Goal: Task Accomplishment & Management: Manage account settings

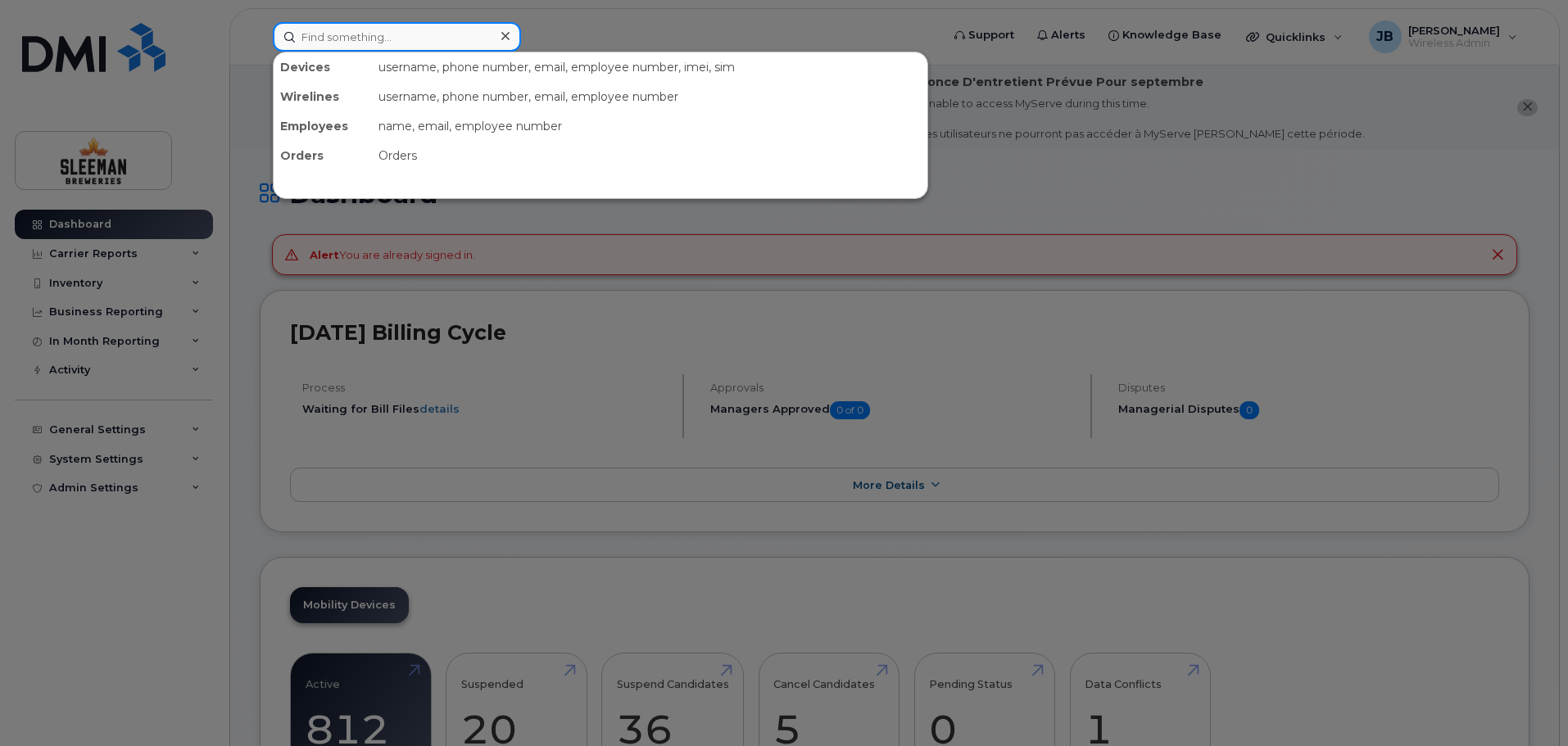
click at [414, 40] on input at bounding box center [397, 37] width 248 height 29
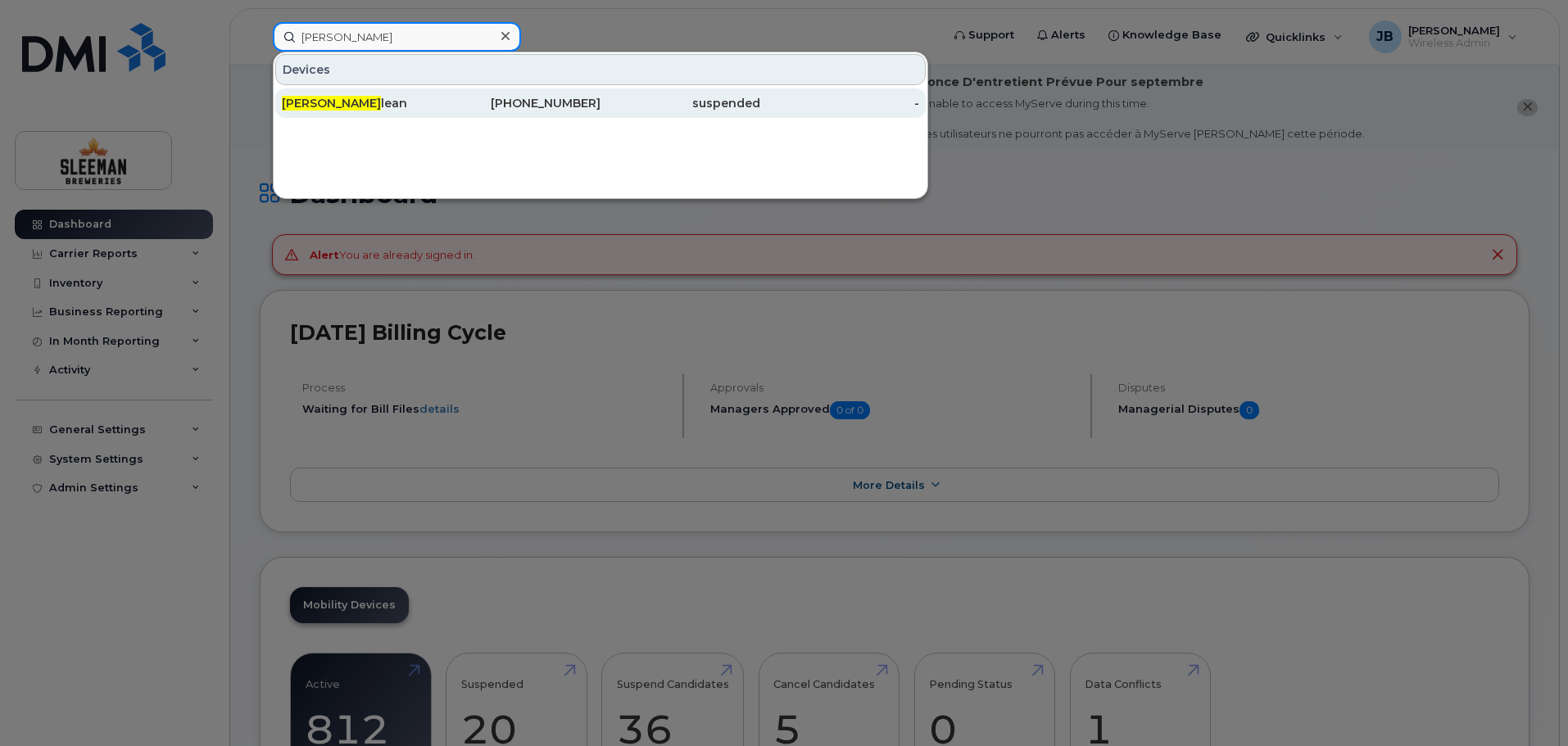
type input "[PERSON_NAME]"
click at [312, 103] on span "[PERSON_NAME]" at bounding box center [330, 103] width 99 height 15
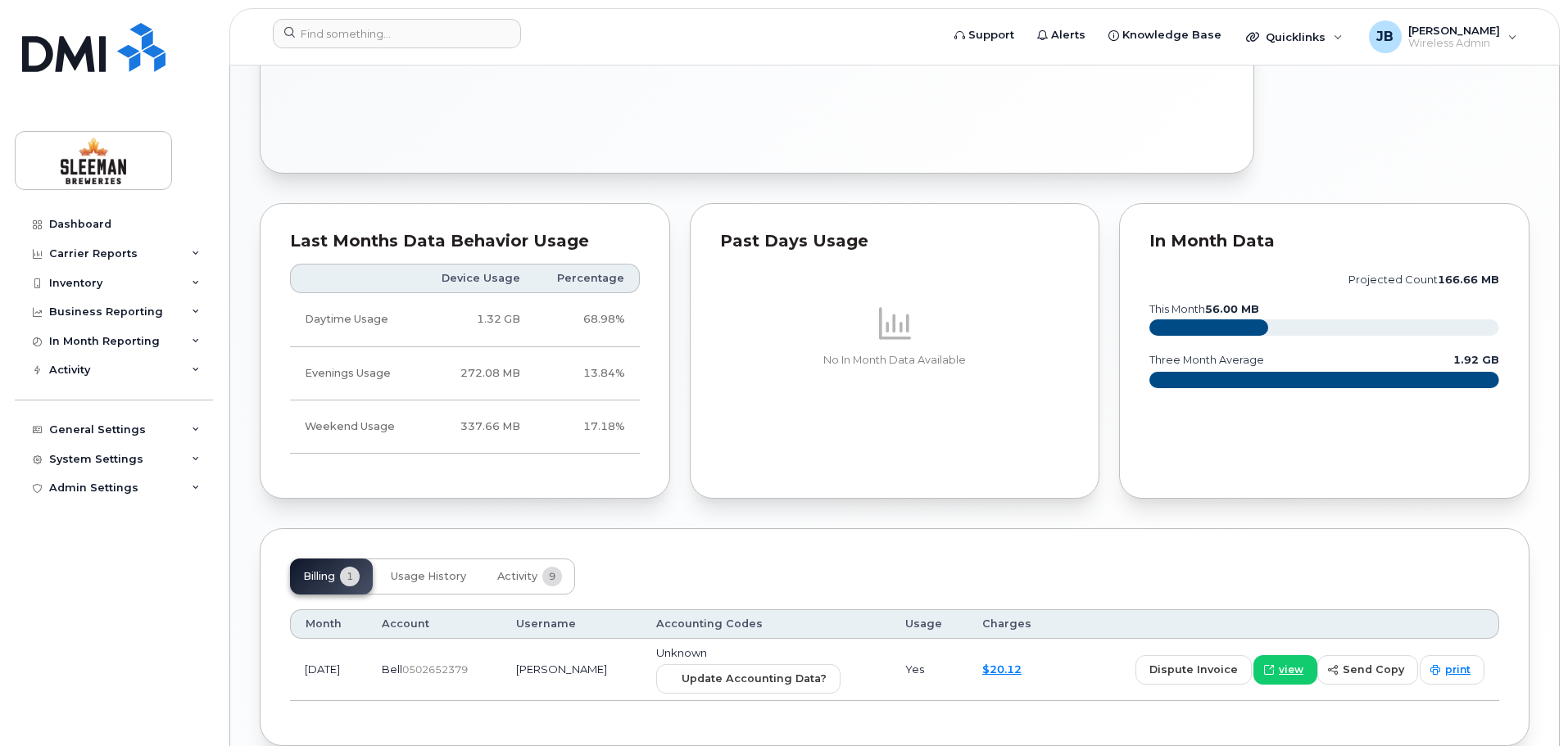
scroll to position [911, 0]
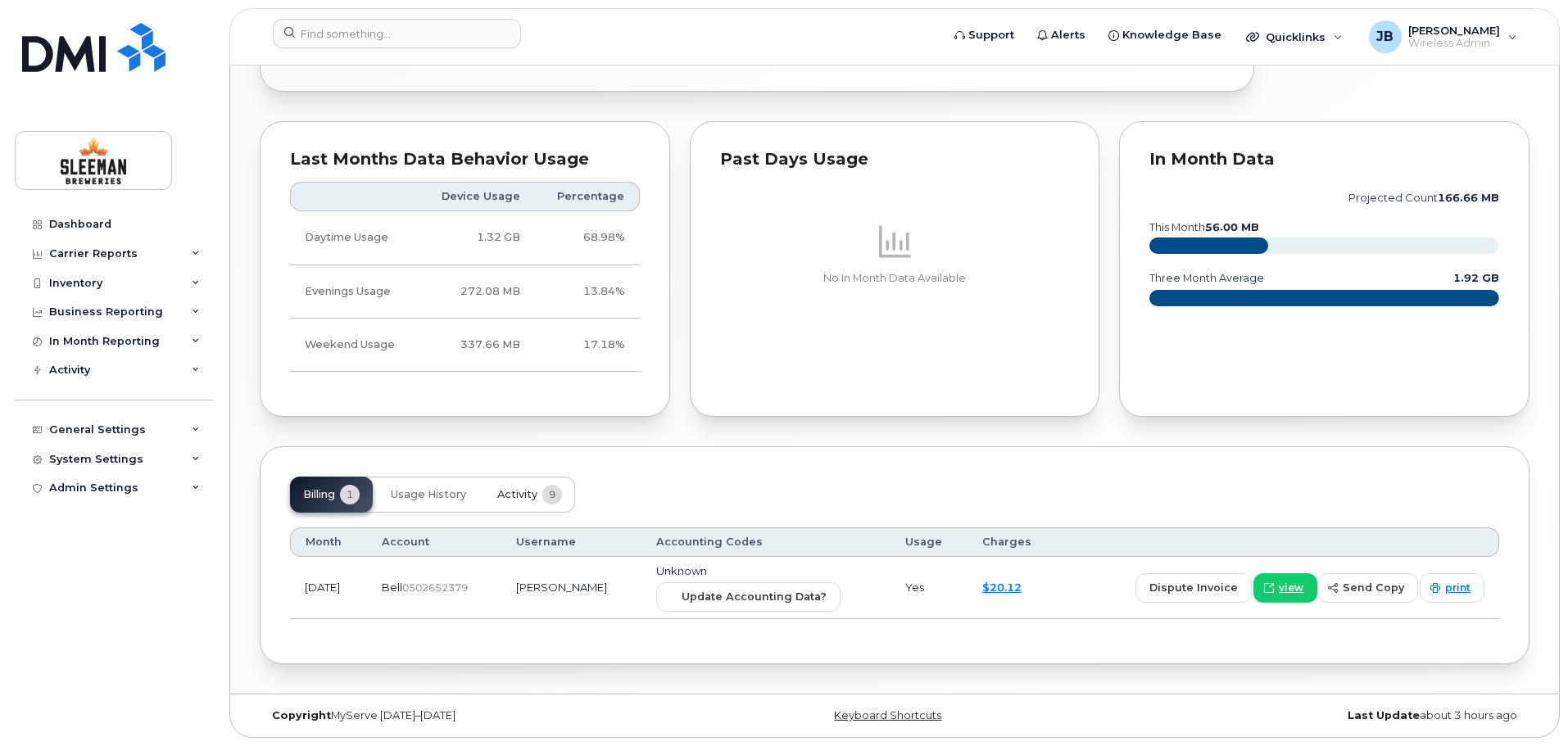
click at [529, 494] on span "Activity" at bounding box center [517, 494] width 40 height 13
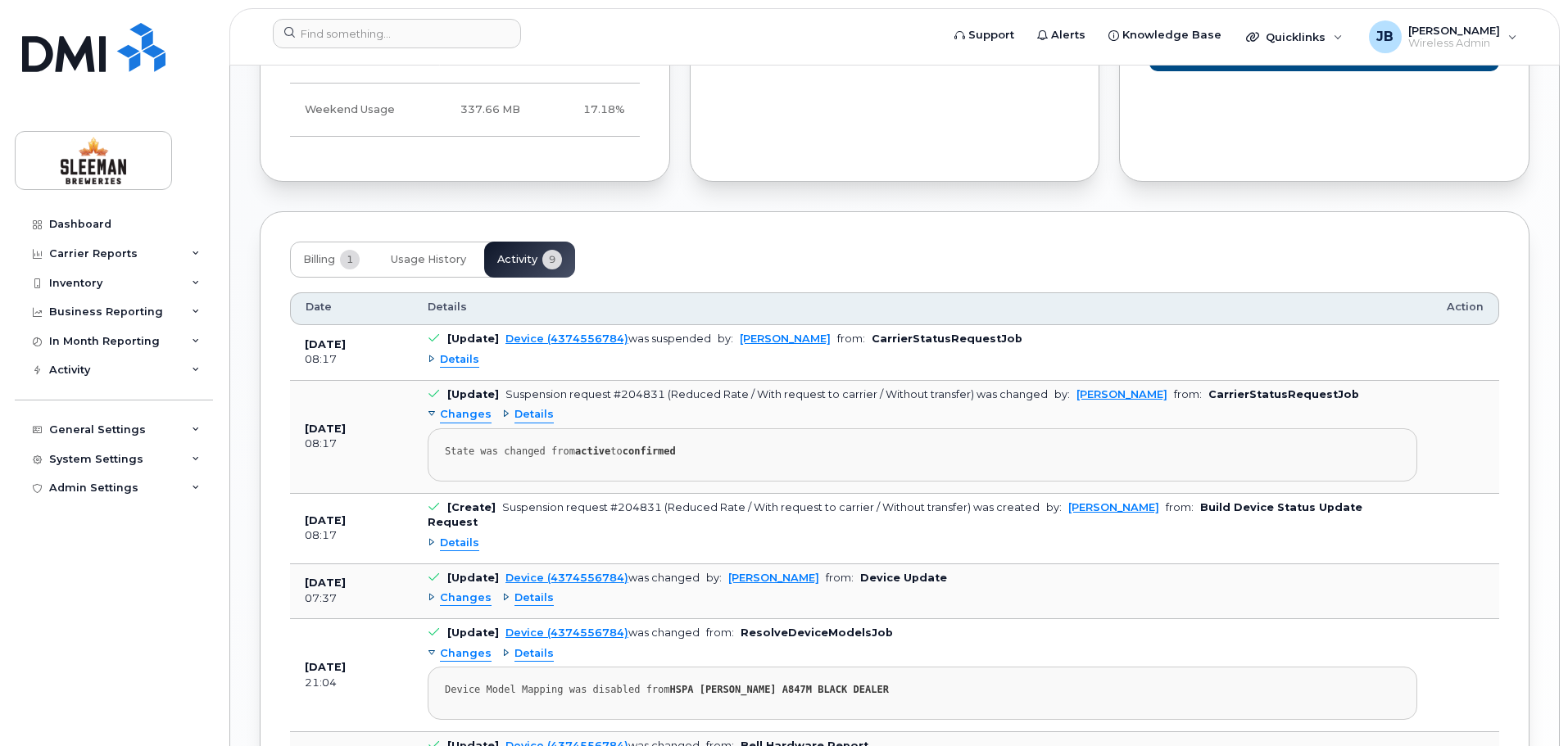
scroll to position [1228, 0]
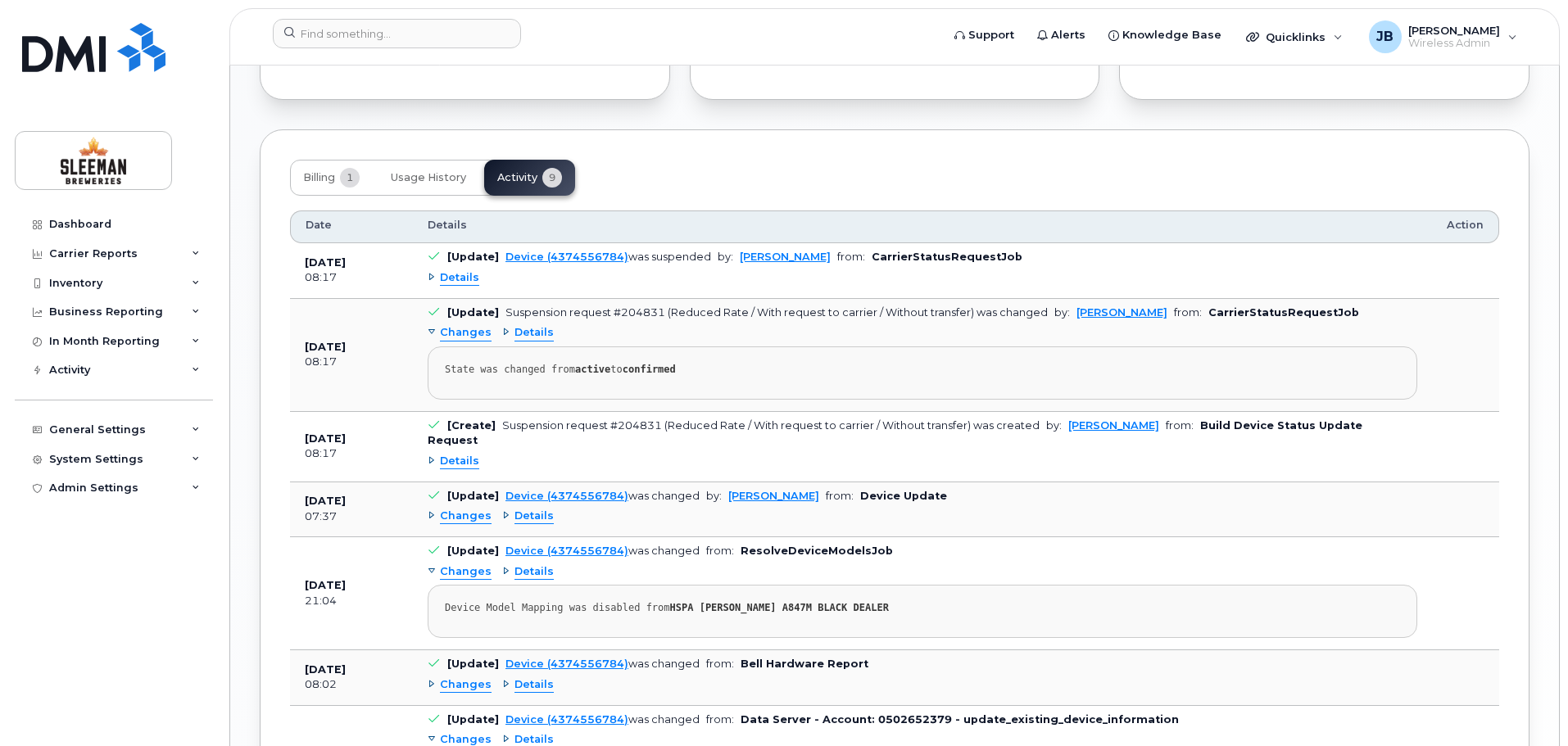
click at [860, 125] on div "Tags List Add tags Add Note 437 455 6784 Last updated Sep 02, 2025 Suspended 1.…" at bounding box center [895, 26] width 1270 height 2036
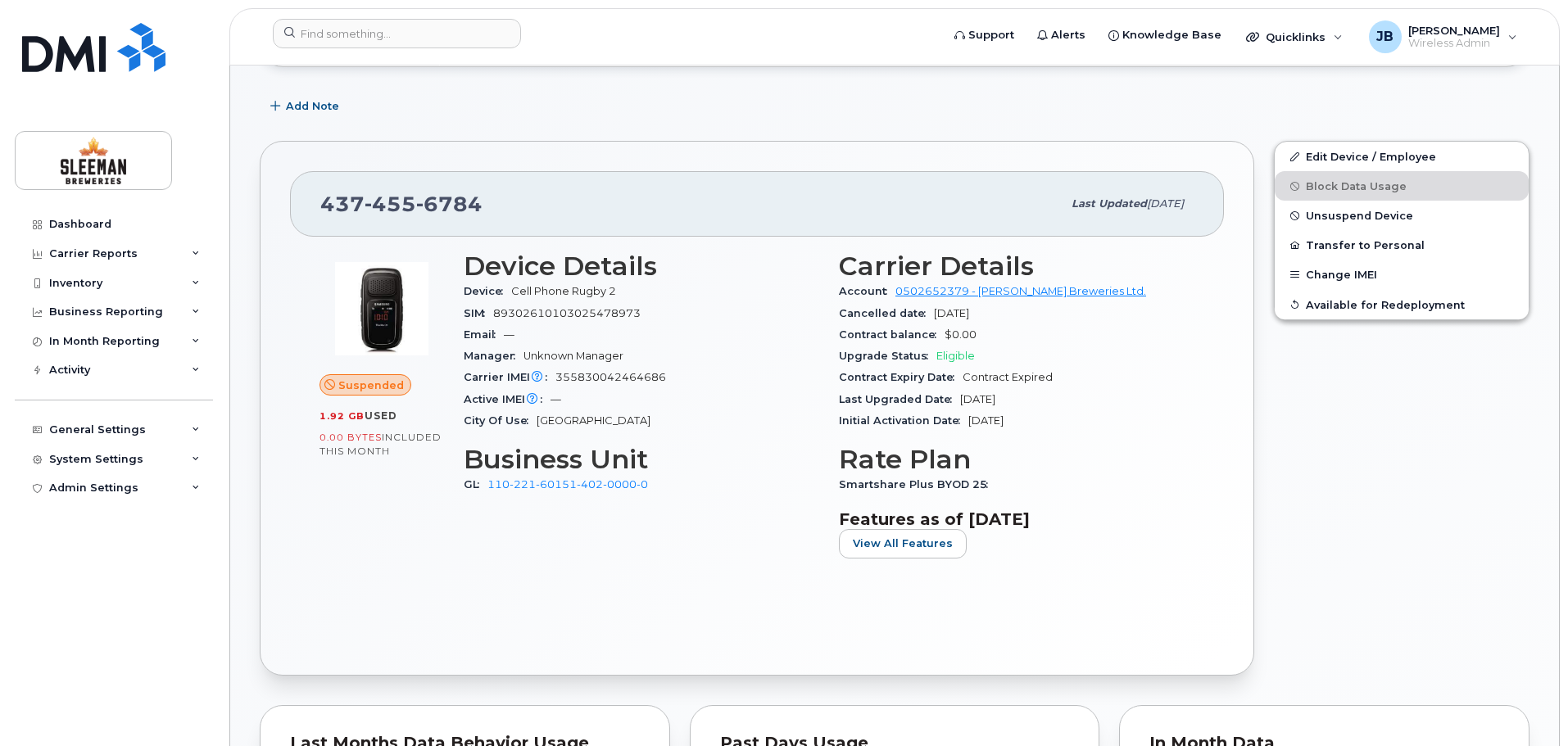
scroll to position [246, 0]
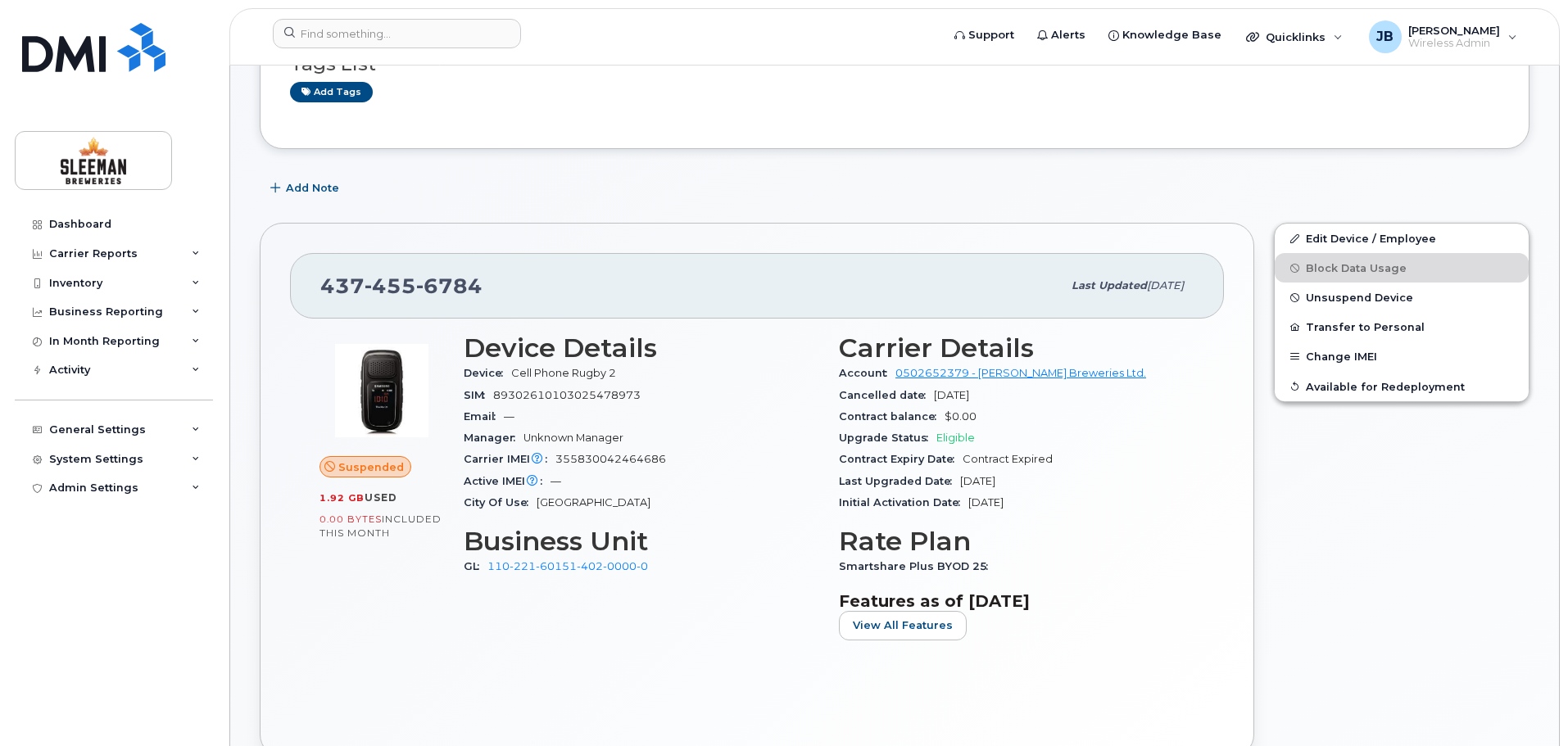
click at [1236, 200] on div "Add Note" at bounding box center [895, 188] width 1270 height 29
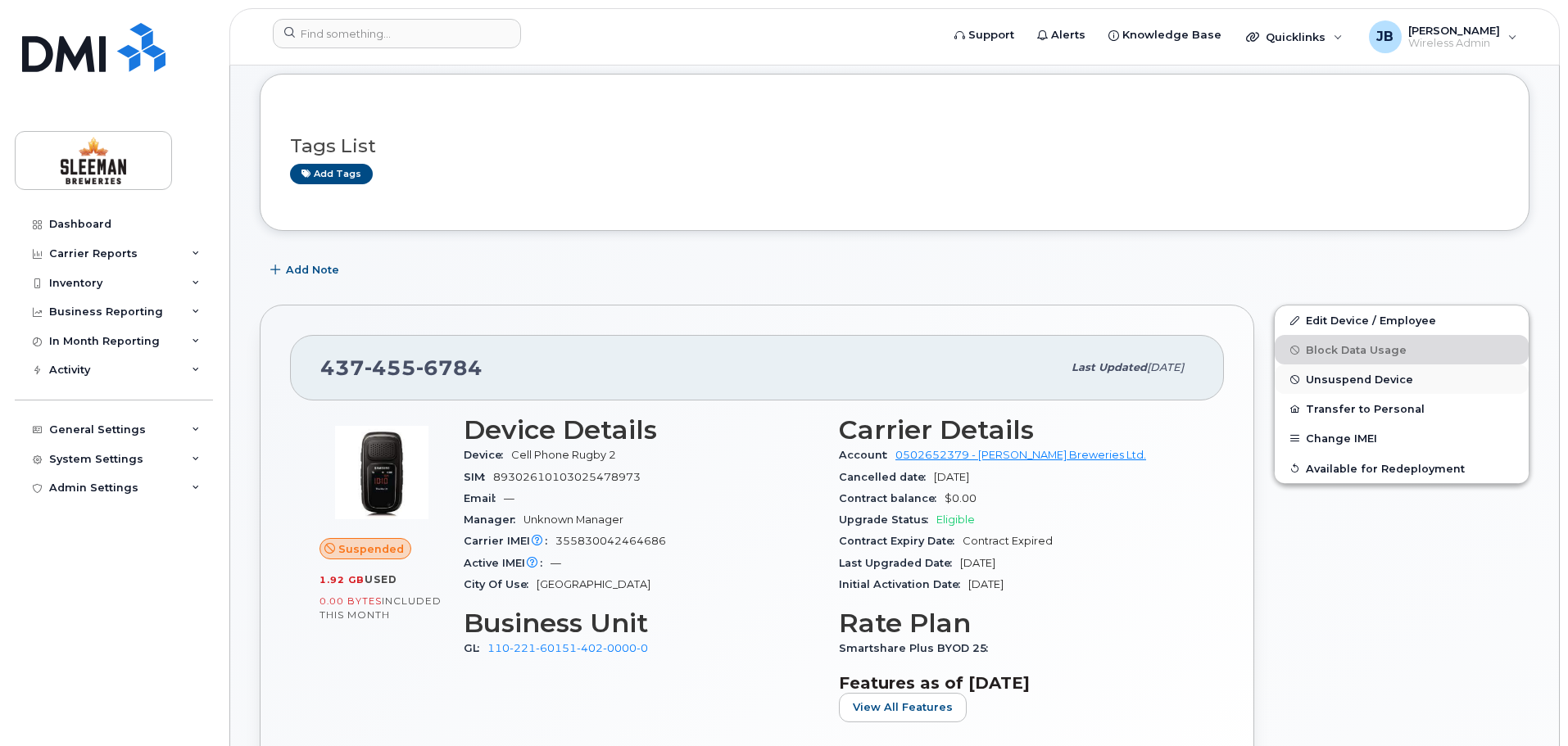
click at [1342, 383] on span "Unsuspend Device" at bounding box center [1360, 379] width 107 height 13
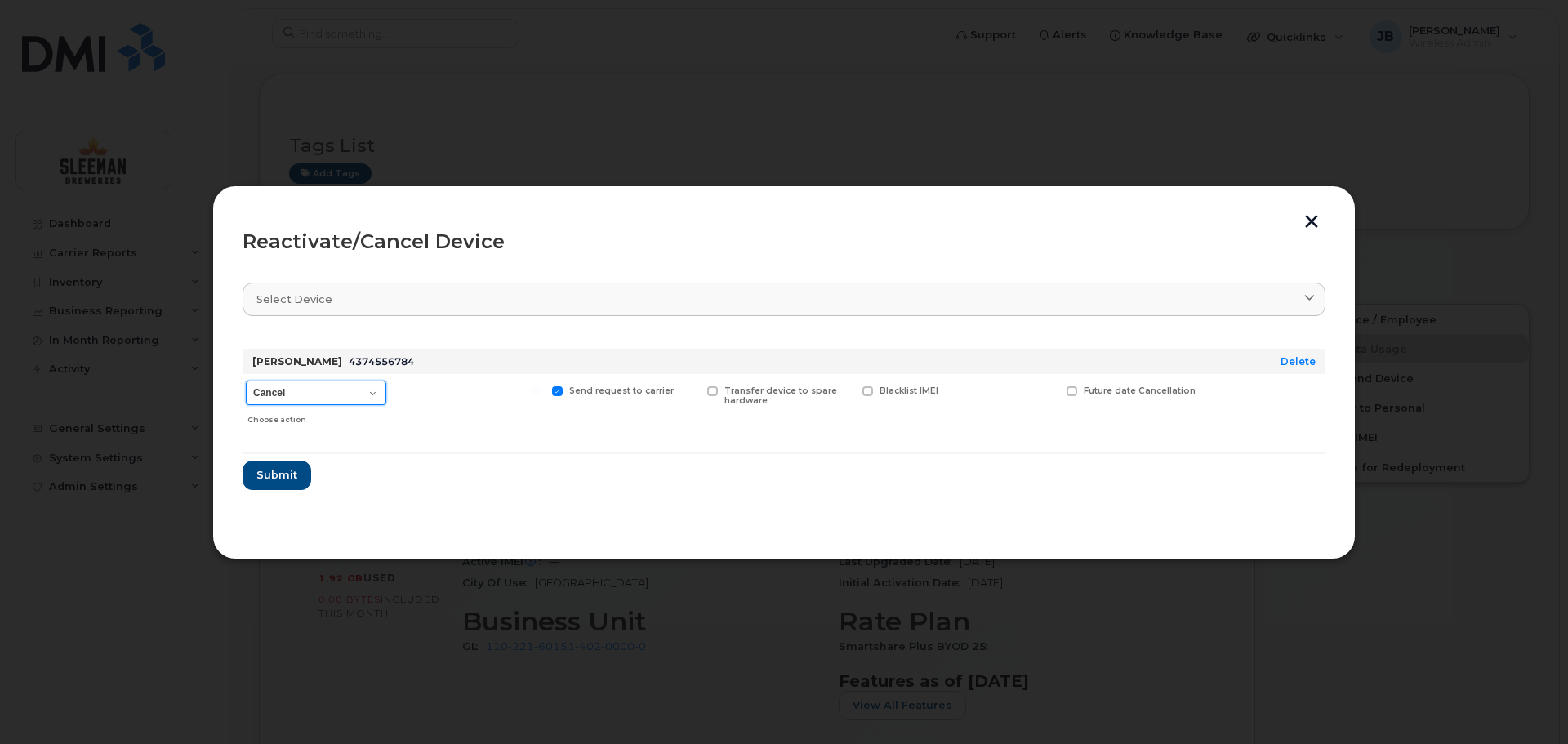
click at [369, 392] on select "Cancel Suspend - Extend Suspension Reactivate" at bounding box center [316, 392] width 140 height 24
select select "[object Object]"
click at [245, 381] on select "Cancel Suspend - Extend Suspension Reactivate" at bounding box center [316, 392] width 140 height 24
click at [280, 479] on span "Submit" at bounding box center [276, 475] width 41 height 16
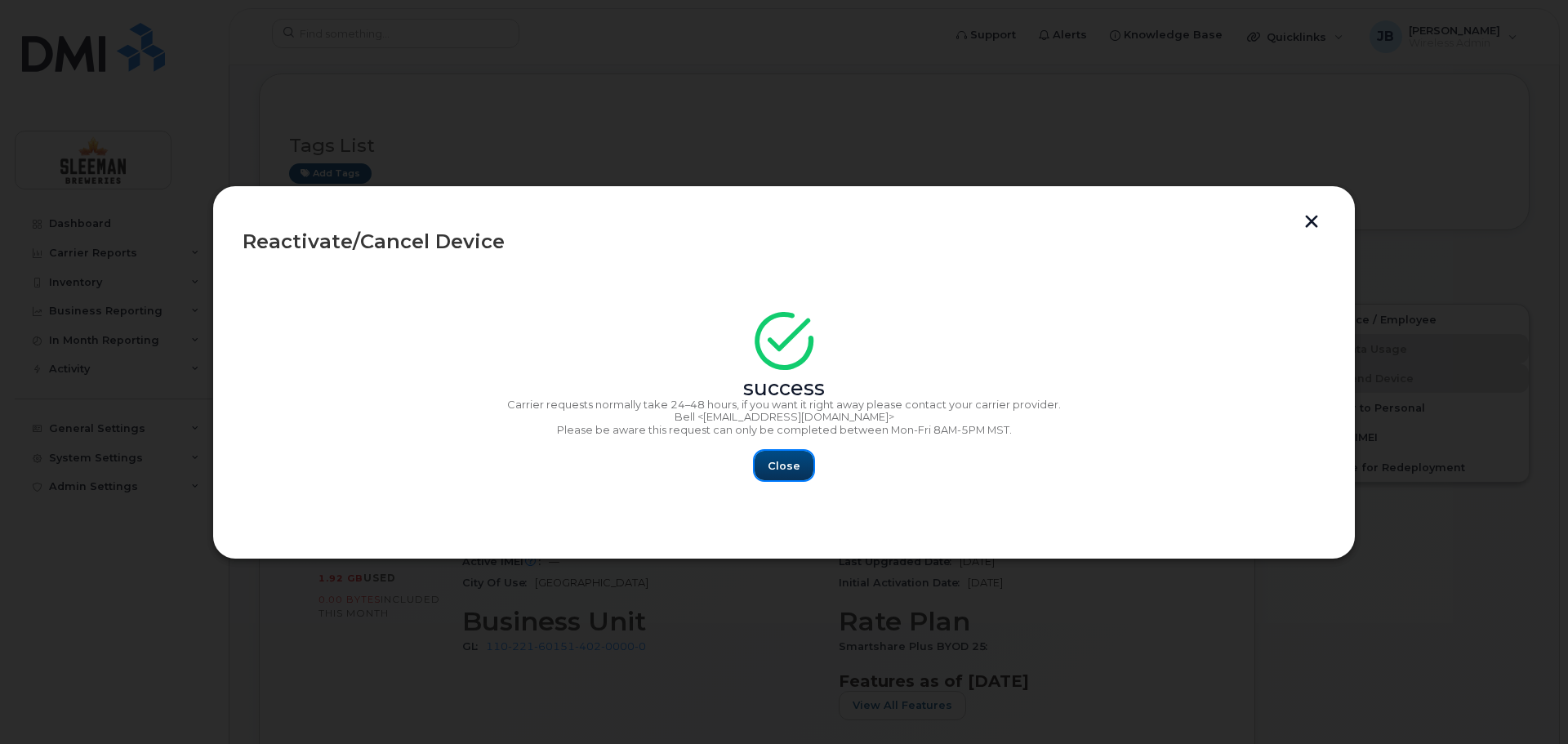
click at [773, 469] on span "Close" at bounding box center [784, 465] width 33 height 16
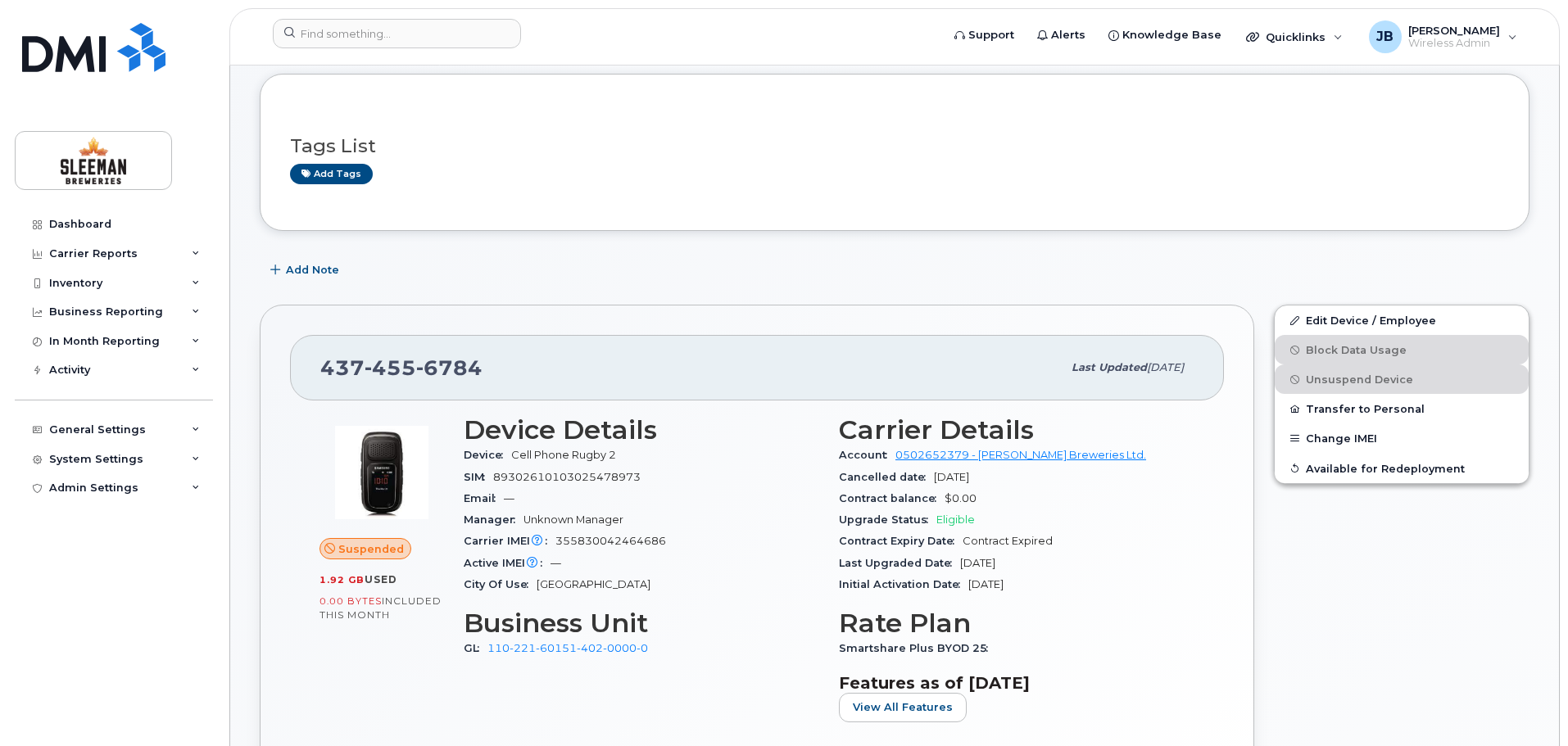
click at [637, 327] on div "437 455 6784 Last updated Sep 02, 2025 Suspended 1.92 GB  used 0.00 Bytes  incl…" at bounding box center [757, 572] width 995 height 535
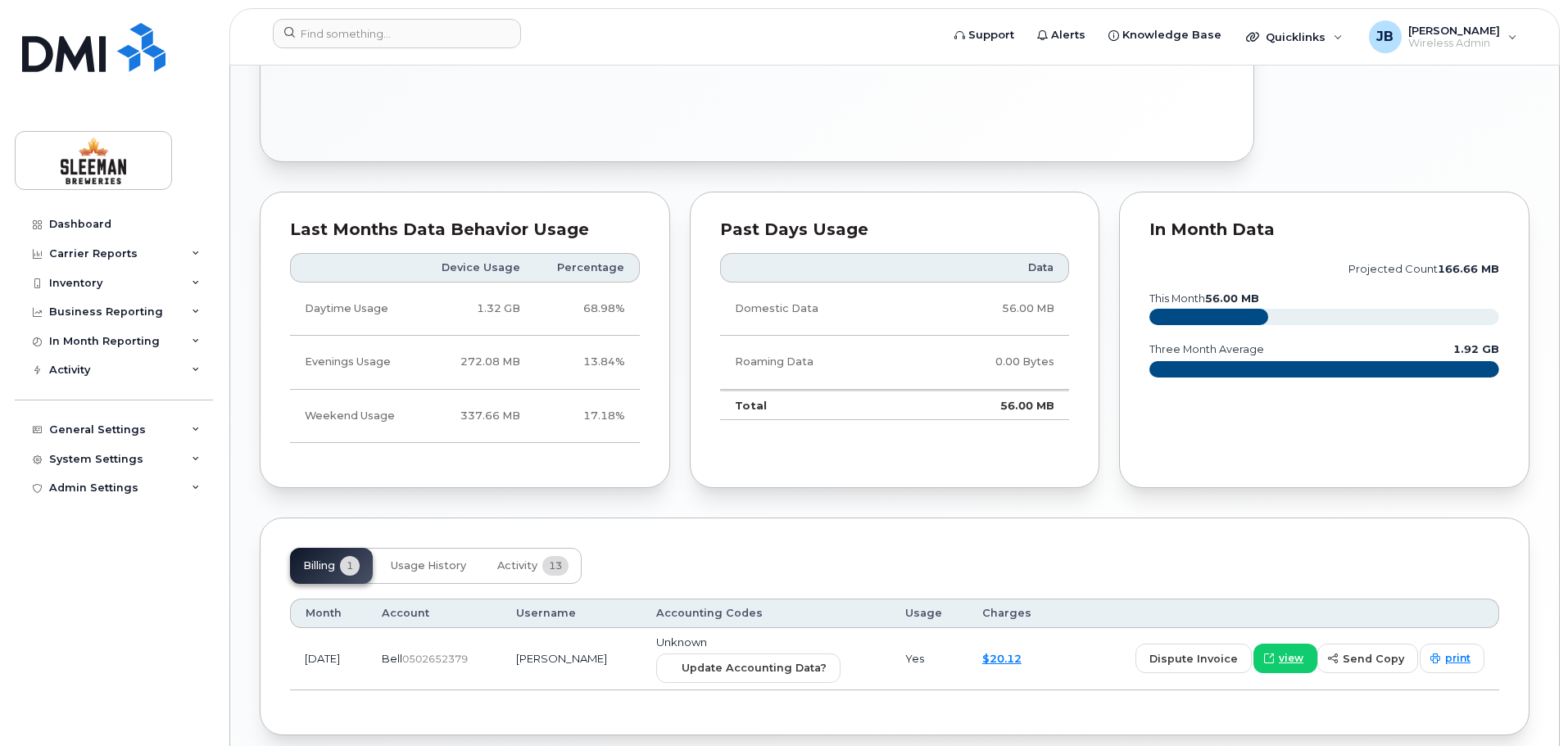
scroll to position [890, 0]
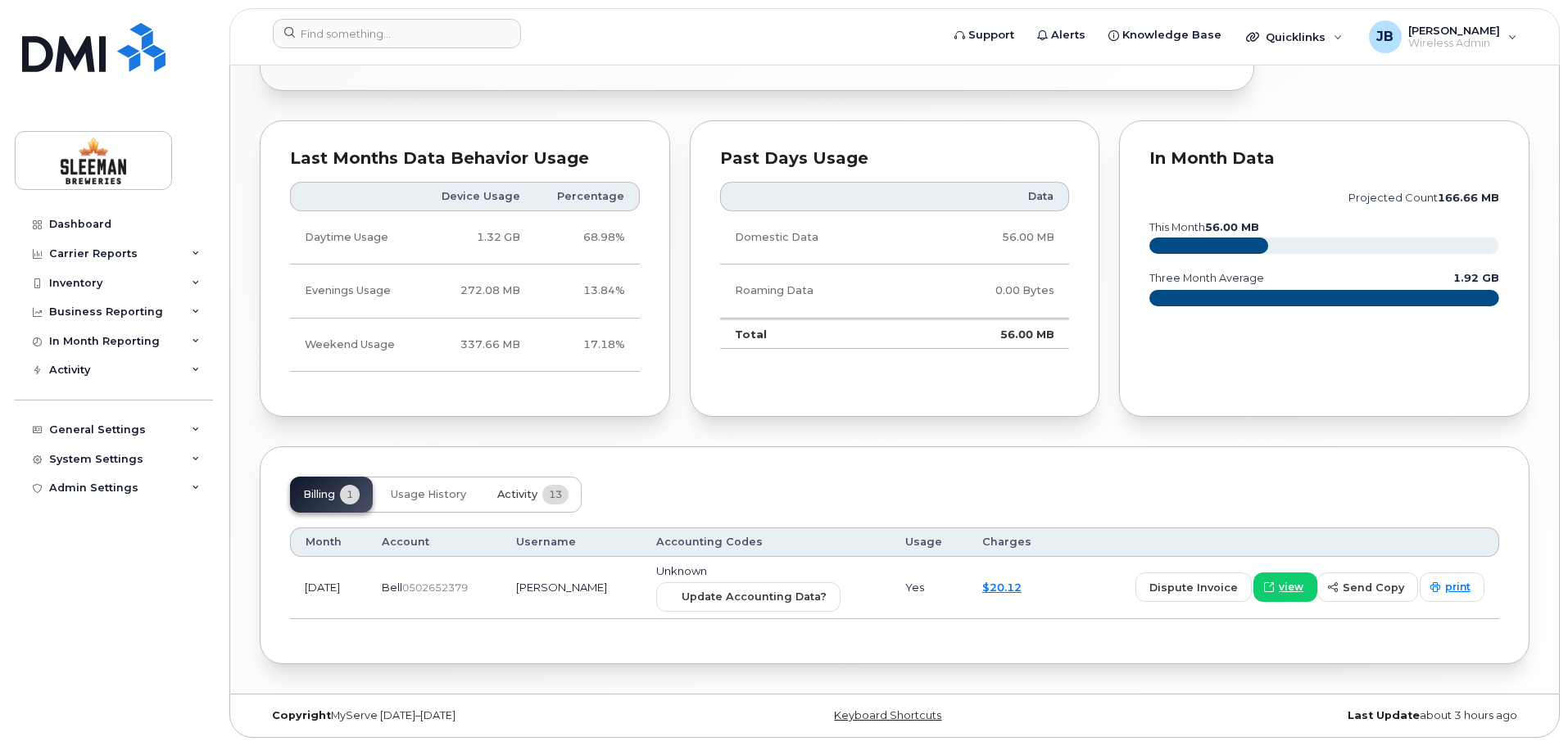
click at [526, 493] on span "Activity" at bounding box center [517, 494] width 40 height 13
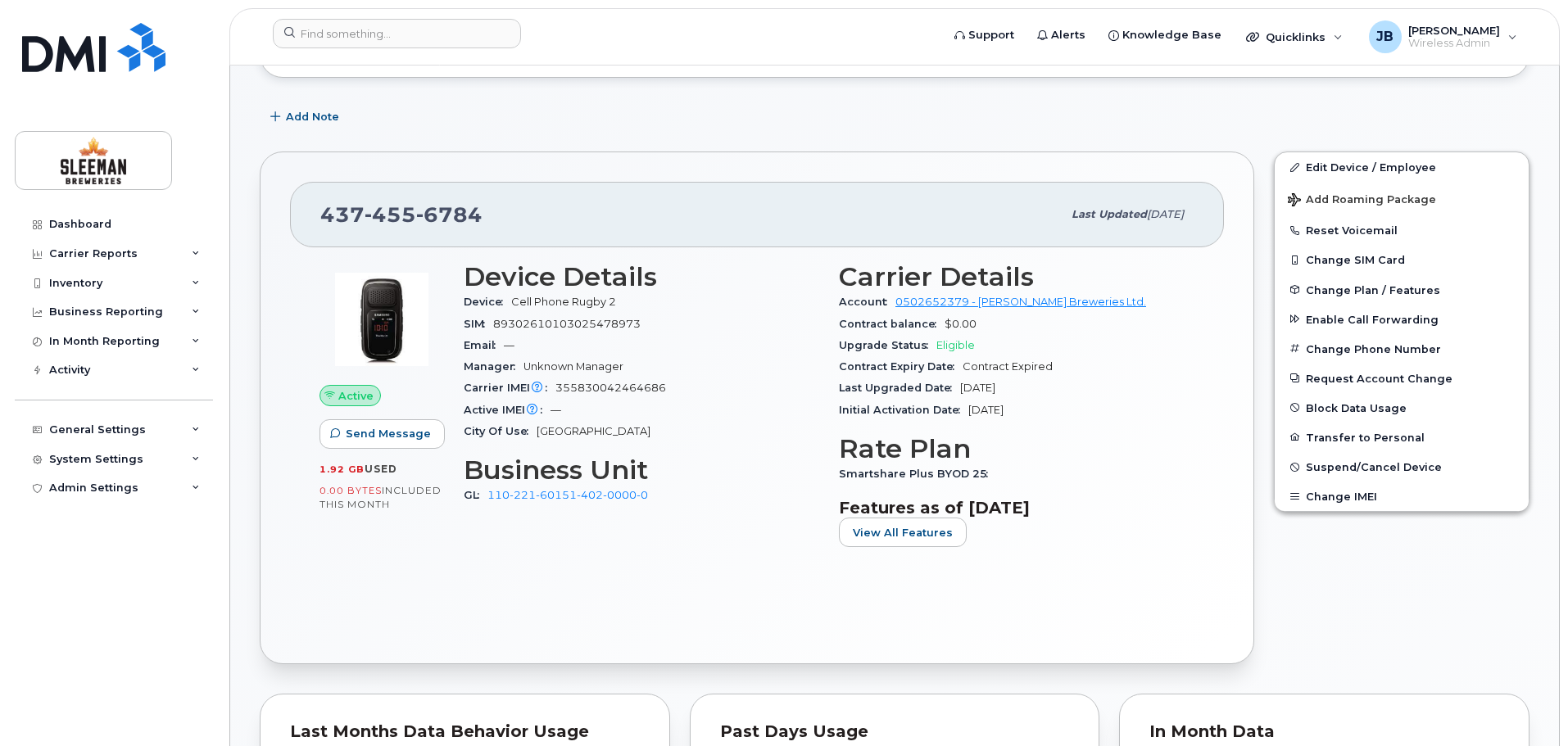
scroll to position [235, 0]
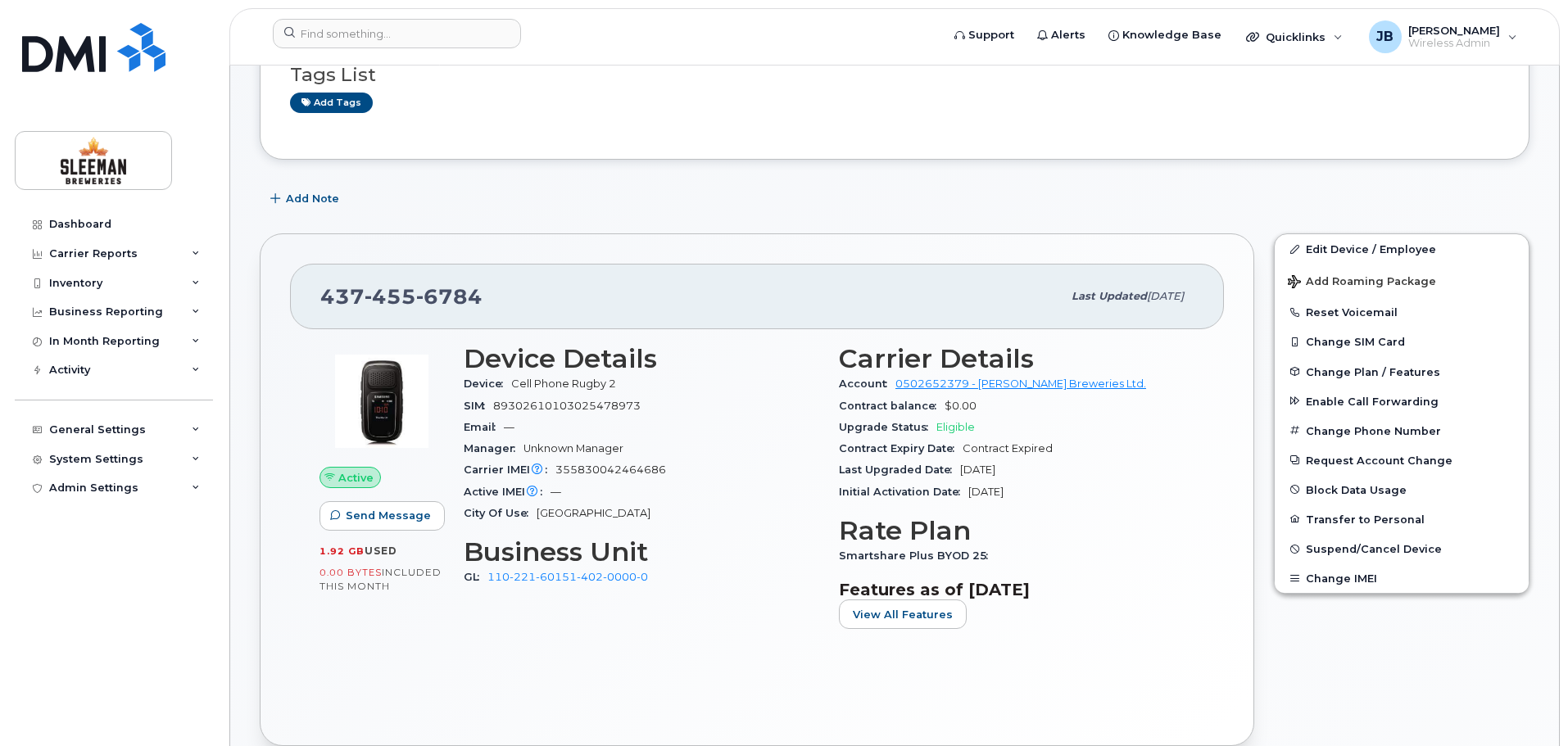
click at [548, 293] on div "[PHONE_NUMBER]" at bounding box center [691, 296] width 742 height 34
click at [1248, 131] on div "Tags List Add tags" at bounding box center [895, 81] width 1270 height 157
click at [1268, 141] on div "Tags List Add tags" at bounding box center [895, 81] width 1270 height 157
click at [1396, 117] on div "Tags List Add tags" at bounding box center [895, 81] width 1209 height 97
